Goal: Find specific page/section: Find specific page/section

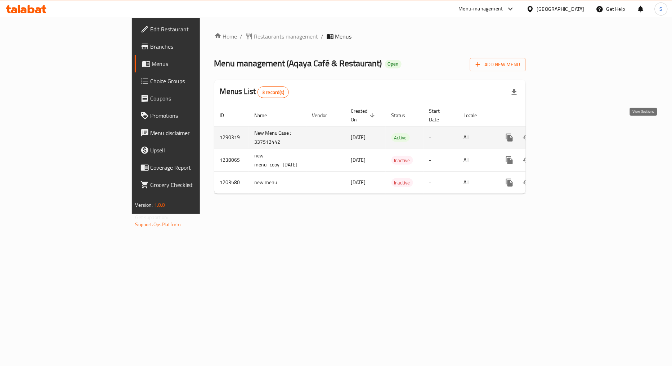
click at [570, 132] on link "enhanced table" at bounding box center [561, 137] width 17 height 17
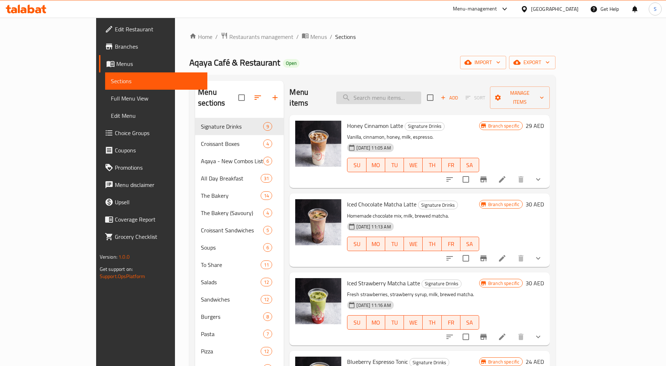
click at [415, 95] on input "search" at bounding box center [378, 97] width 85 height 13
paste input "Hawaiian Blue"
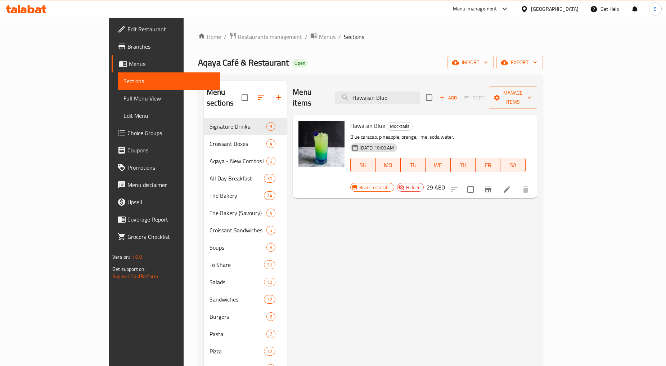
click at [350, 133] on p "Blue caracao, pineapple, orange, lime, soda water." at bounding box center [437, 137] width 175 height 9
copy p "caracao"
click at [359, 233] on div "Menu items Hawaiian Blue Add Sort Manage items Hawaiian Blue Mocktails Blue car…" at bounding box center [412, 369] width 250 height 576
drag, startPoint x: 322, startPoint y: 125, endPoint x: 350, endPoint y: 128, distance: 28.7
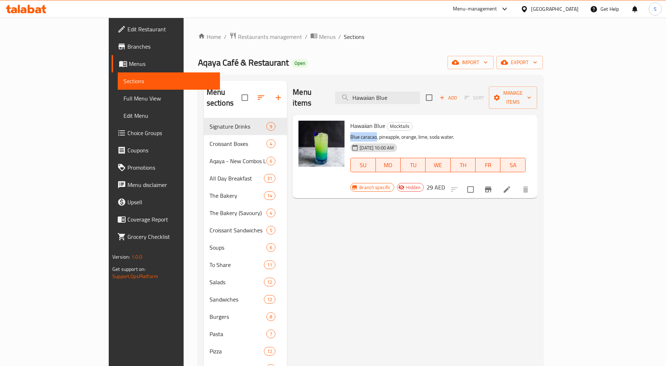
click at [350, 128] on div "Hawaiian Blue Mocktails Blue caracao, pineapple, orange, lime, soda water. [DAT…" at bounding box center [438, 151] width 181 height 67
copy p "Blue caracao"
click at [341, 242] on div "Menu items Hawaiian Blue Add Sort Manage items Hawaiian Blue Mocktails Blue car…" at bounding box center [412, 369] width 250 height 576
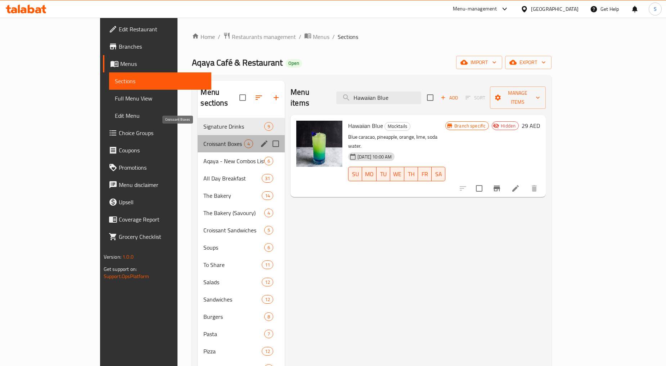
click at [203, 139] on span "Croissant Boxes" at bounding box center [223, 143] width 41 height 9
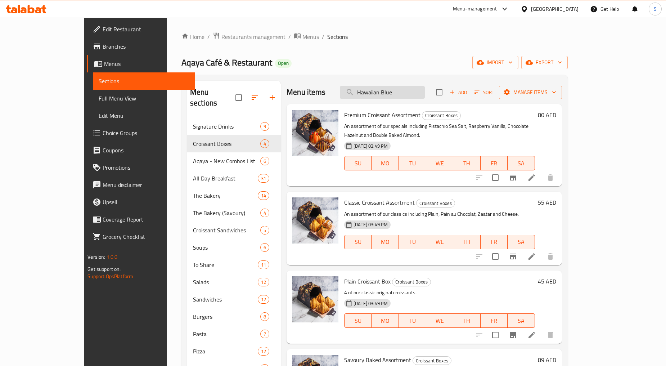
click at [386, 91] on input "Hawaiian Blue" at bounding box center [382, 92] width 85 height 13
paste input "Iced Mango Matcha Latt"
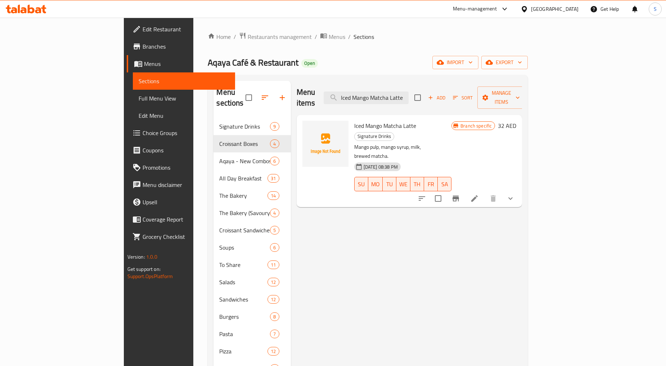
click at [431, 100] on div "Menu items Iced Mango Matcha Latte Add Sort Manage items" at bounding box center [410, 98] width 226 height 34
click at [409, 95] on input "Iced Mango Matcha Latte" at bounding box center [366, 97] width 85 height 13
paste input "Hawaiian Blu"
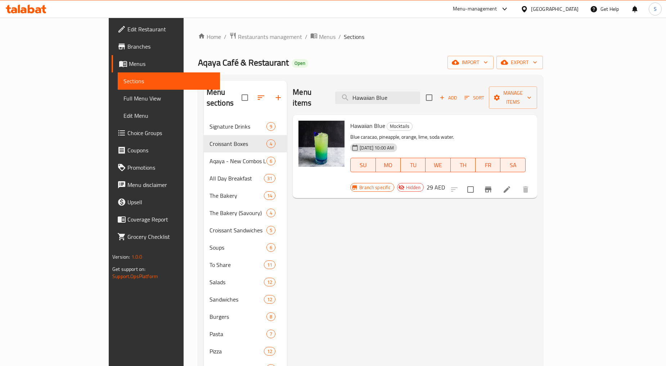
type input "Hawaiian Blue"
drag, startPoint x: 350, startPoint y: 125, endPoint x: 320, endPoint y: 124, distance: 29.5
click at [348, 124] on div "Hawaiian Blue Mocktails Blue caracao, pineapple, orange, lime, soda water. [DAT…" at bounding box center [438, 151] width 181 height 67
copy p "Blue caracao"
